Goal: Browse casually

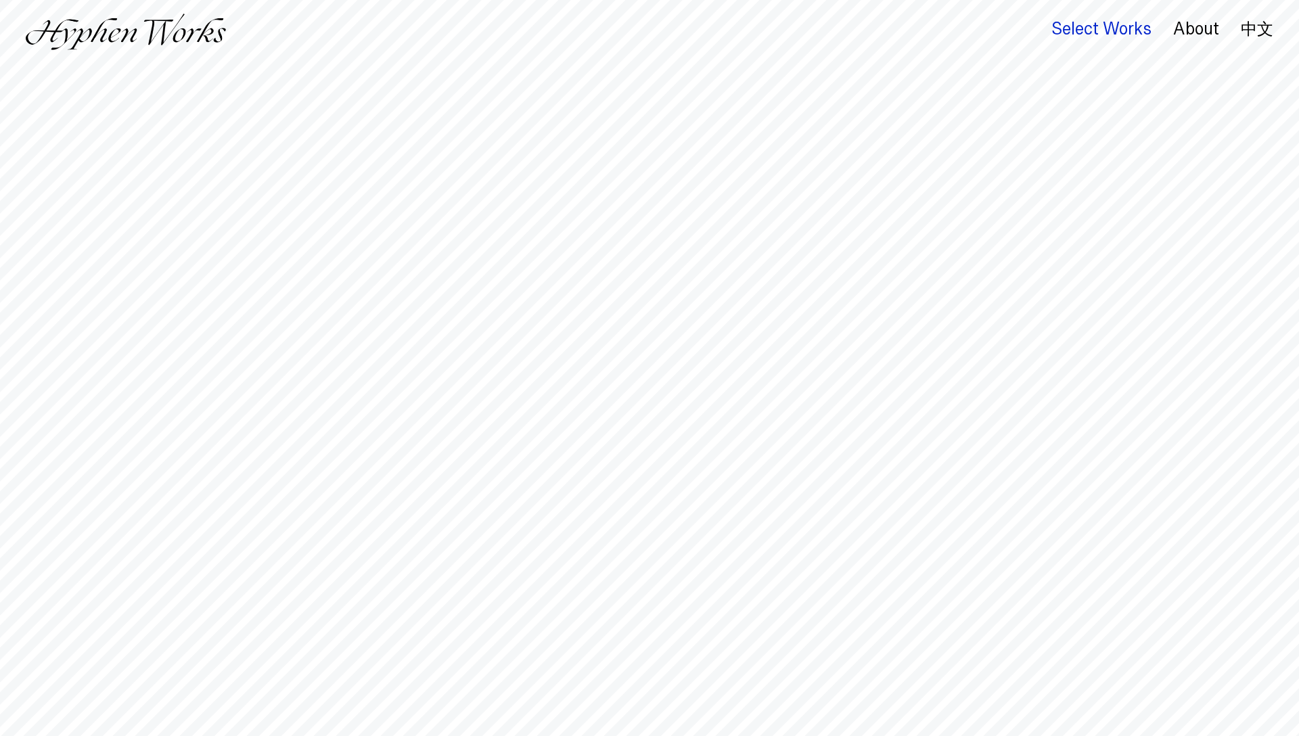
click at [1083, 26] on div "Select Works" at bounding box center [1101, 29] width 100 height 19
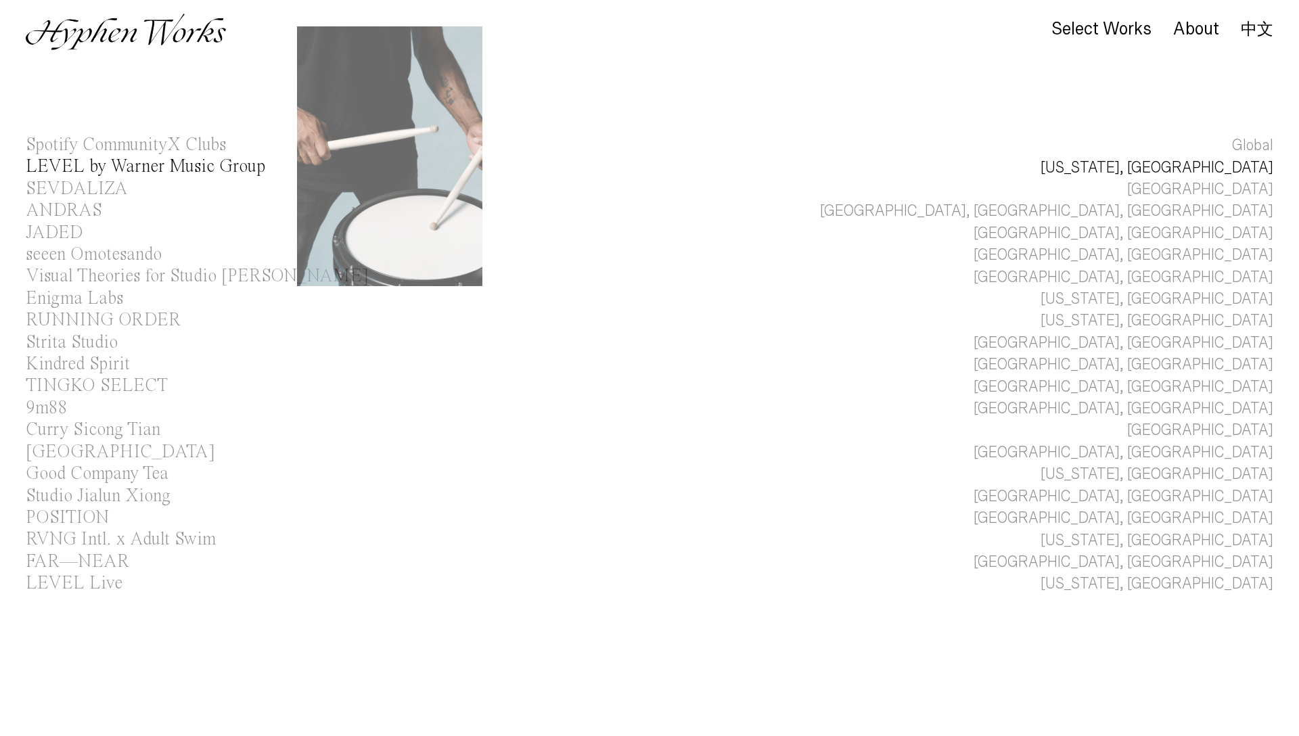
click at [225, 164] on div "LEVEL by Warner Music Group" at bounding box center [146, 167] width 240 height 18
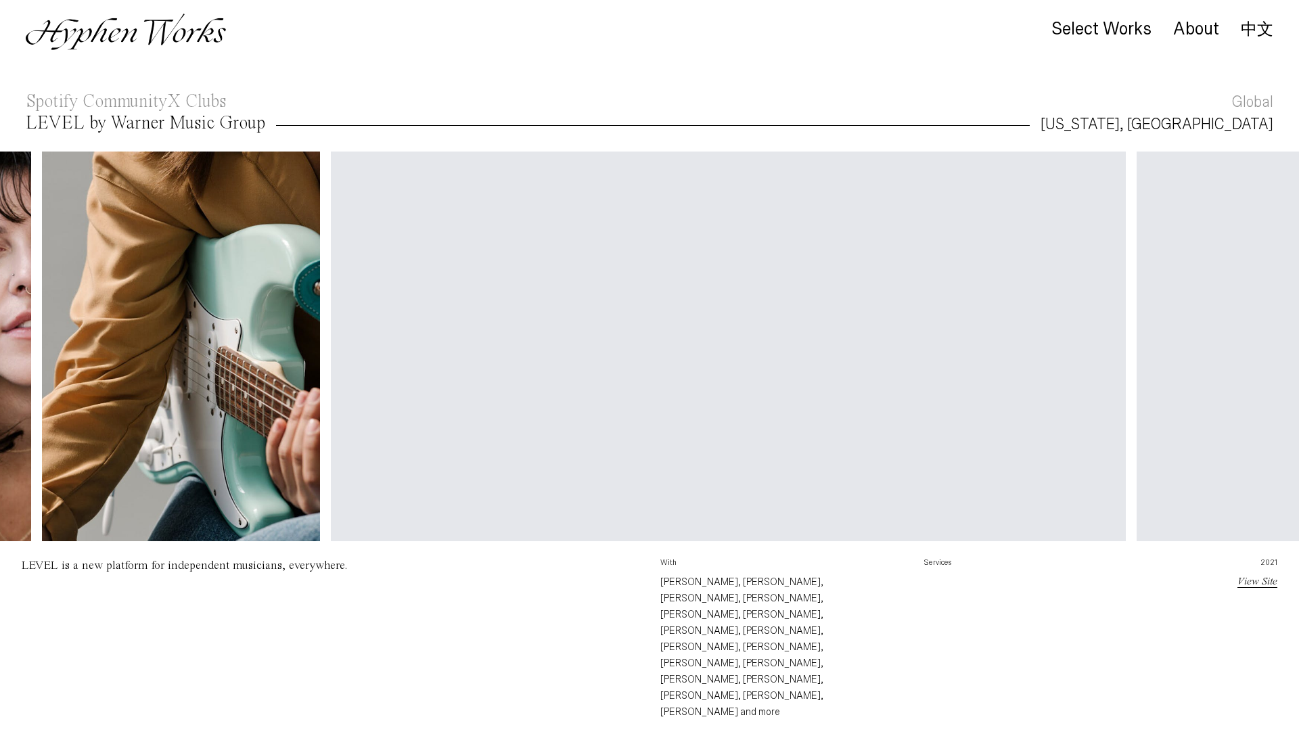
scroll to position [0, 1654]
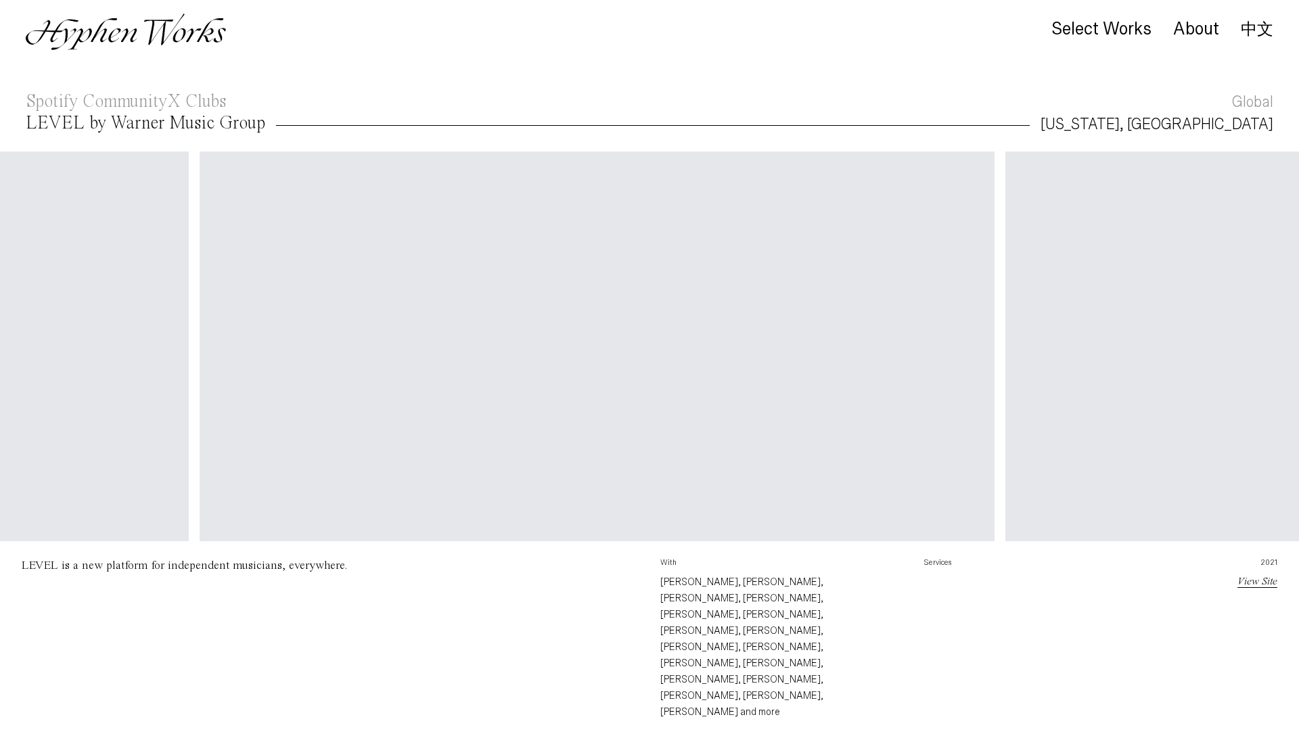
scroll to position [0, 3734]
